Goal: Task Accomplishment & Management: Use online tool/utility

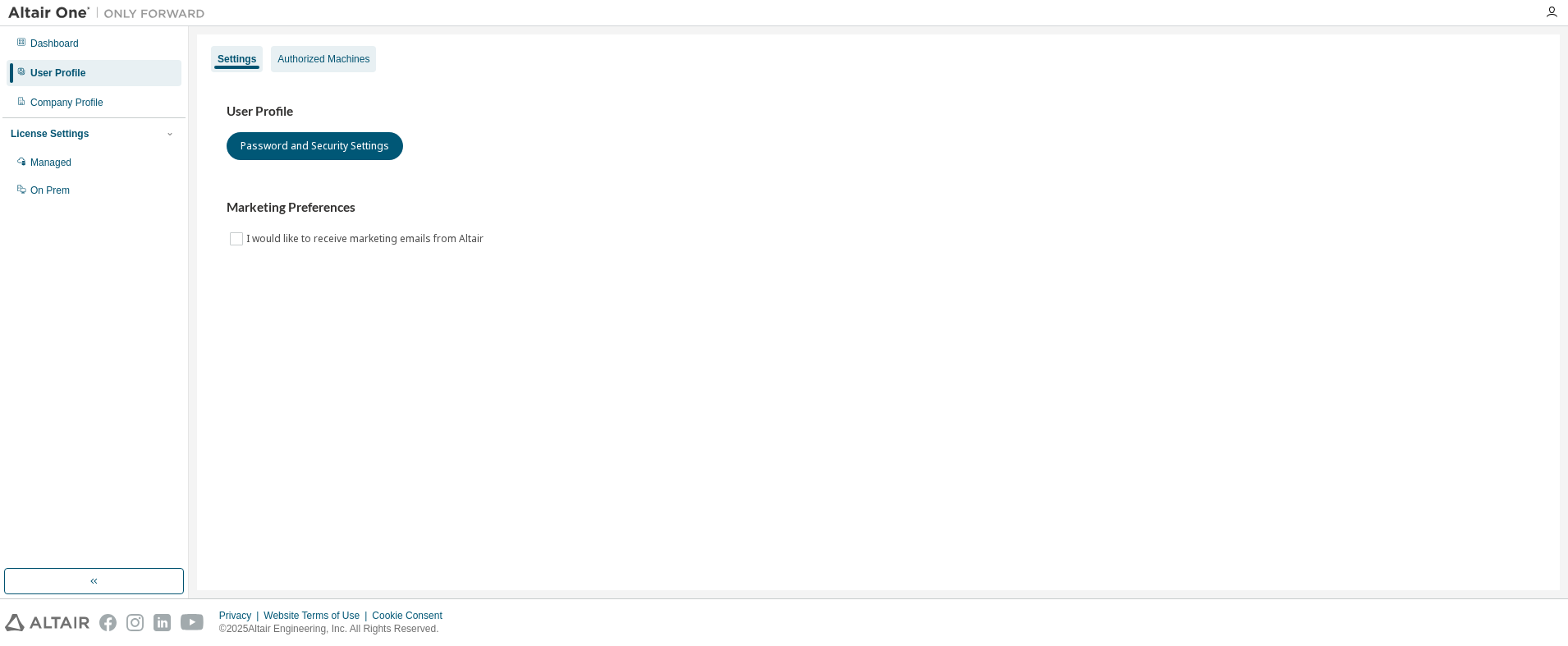
click at [282, 50] on div "Authorized Machines" at bounding box center [324, 59] width 105 height 26
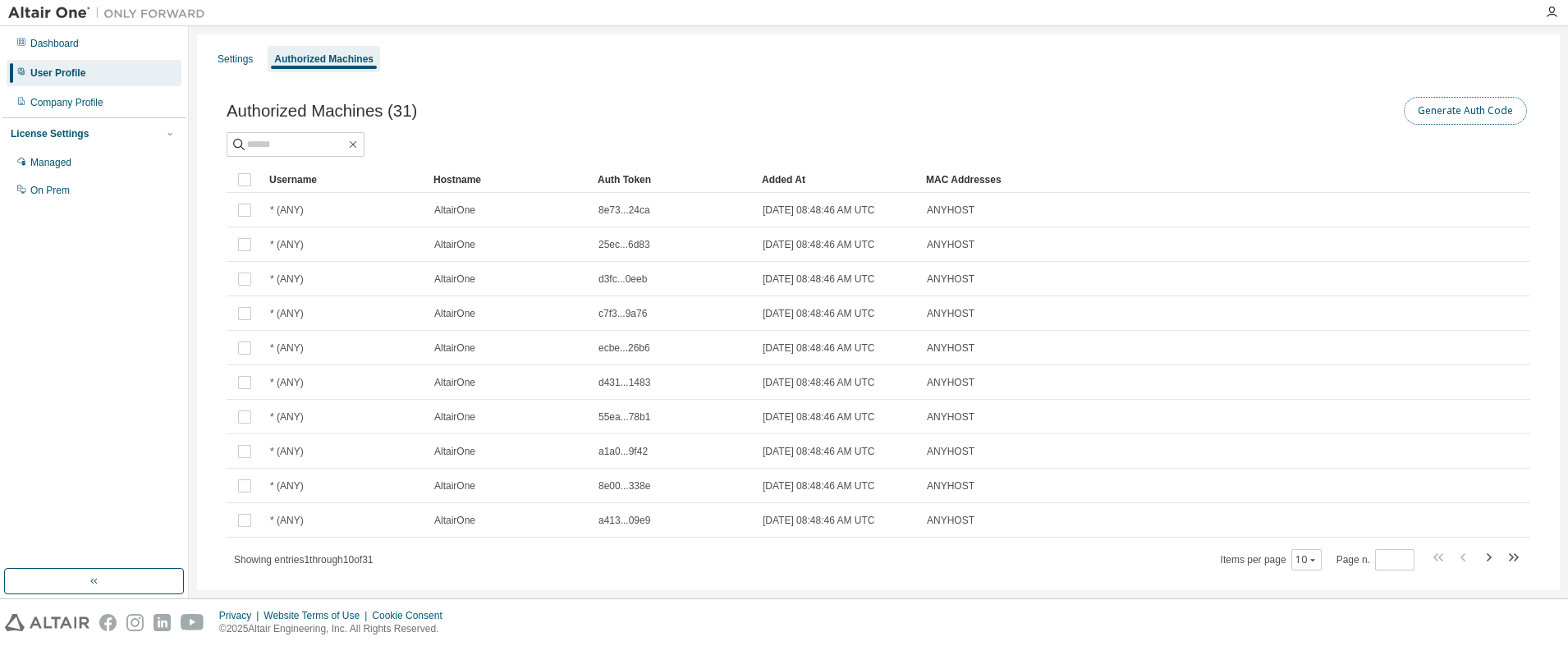
click at [1425, 111] on button "Generate Auth Code" at bounding box center [1465, 111] width 123 height 28
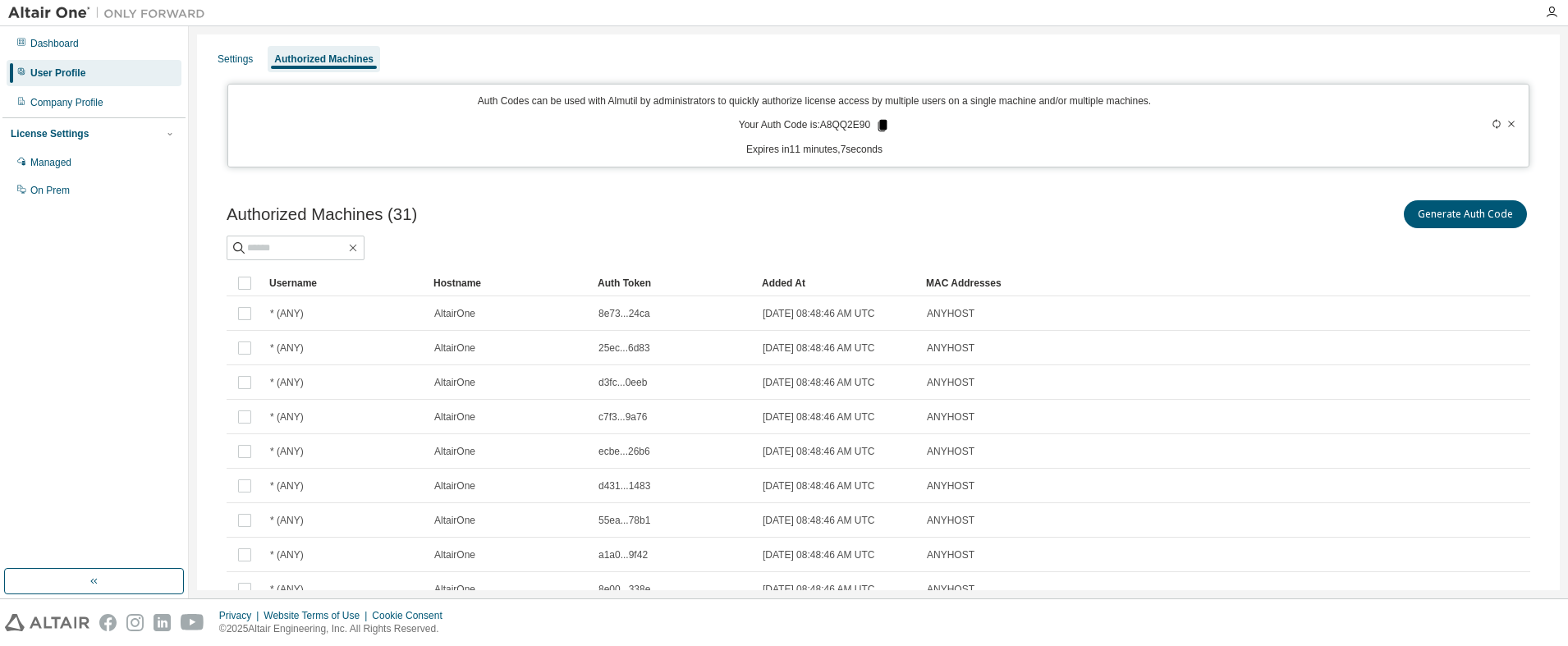
click at [878, 123] on icon at bounding box center [882, 125] width 9 height 11
